Goal: Transaction & Acquisition: Book appointment/travel/reservation

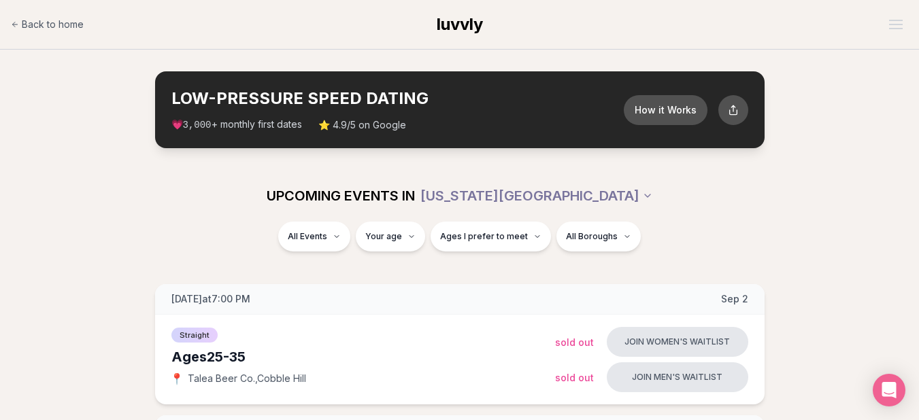
scroll to position [409, 0]
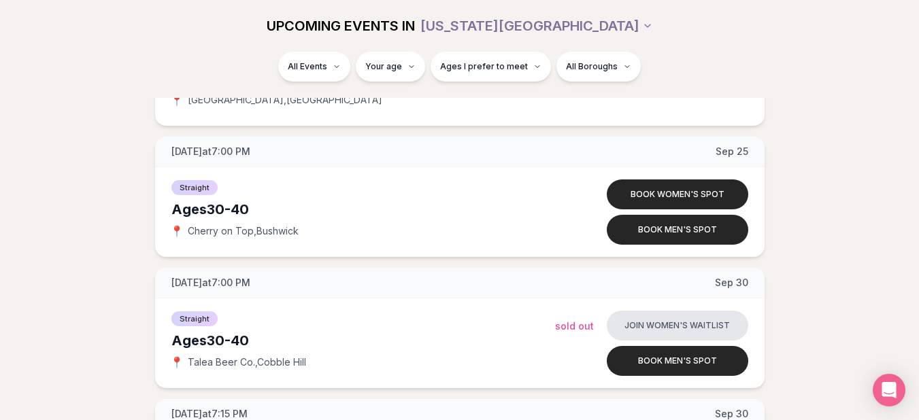
scroll to position [4217, 0]
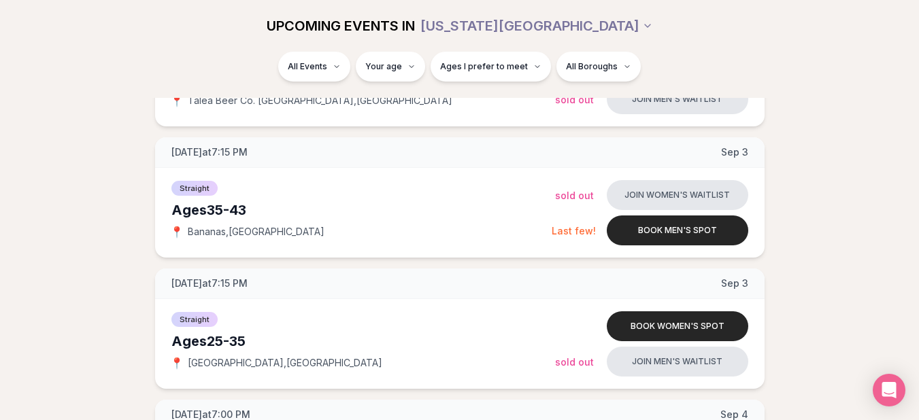
scroll to position [3165, 0]
